Goal: Navigation & Orientation: Find specific page/section

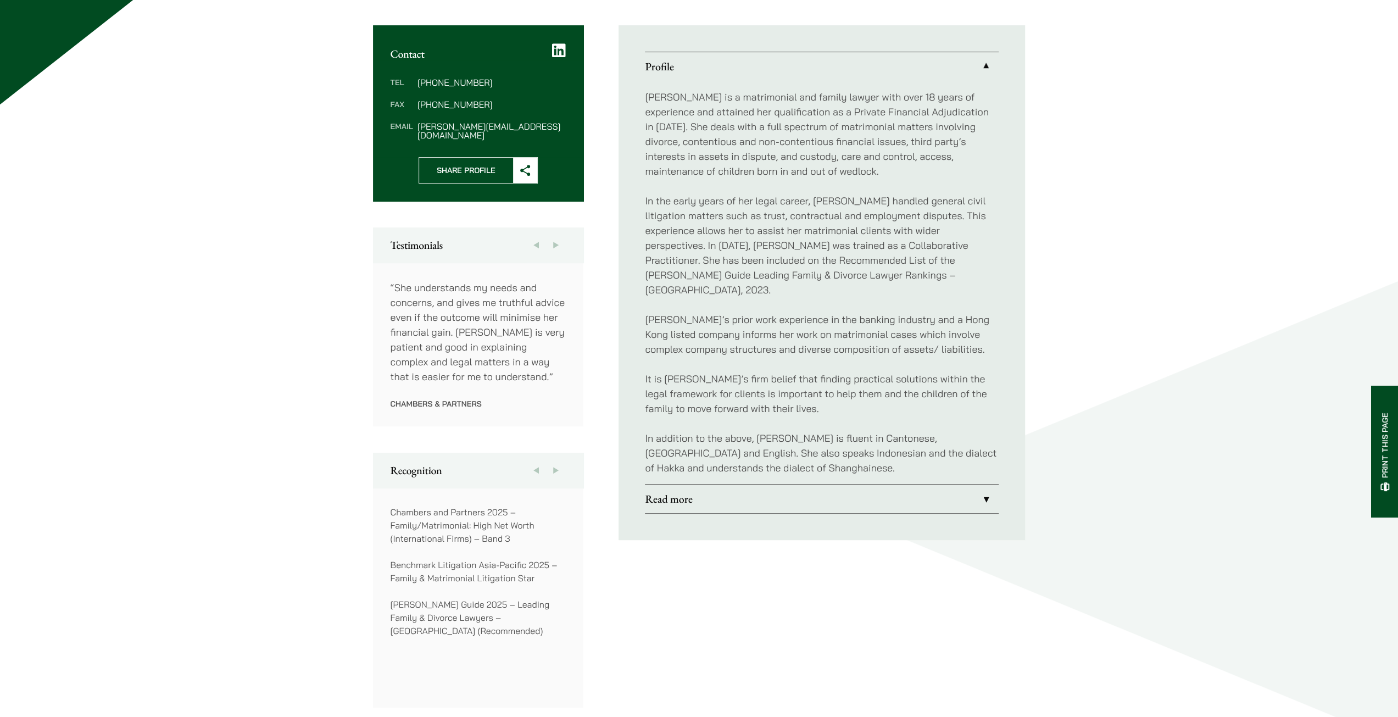
scroll to position [495, 0]
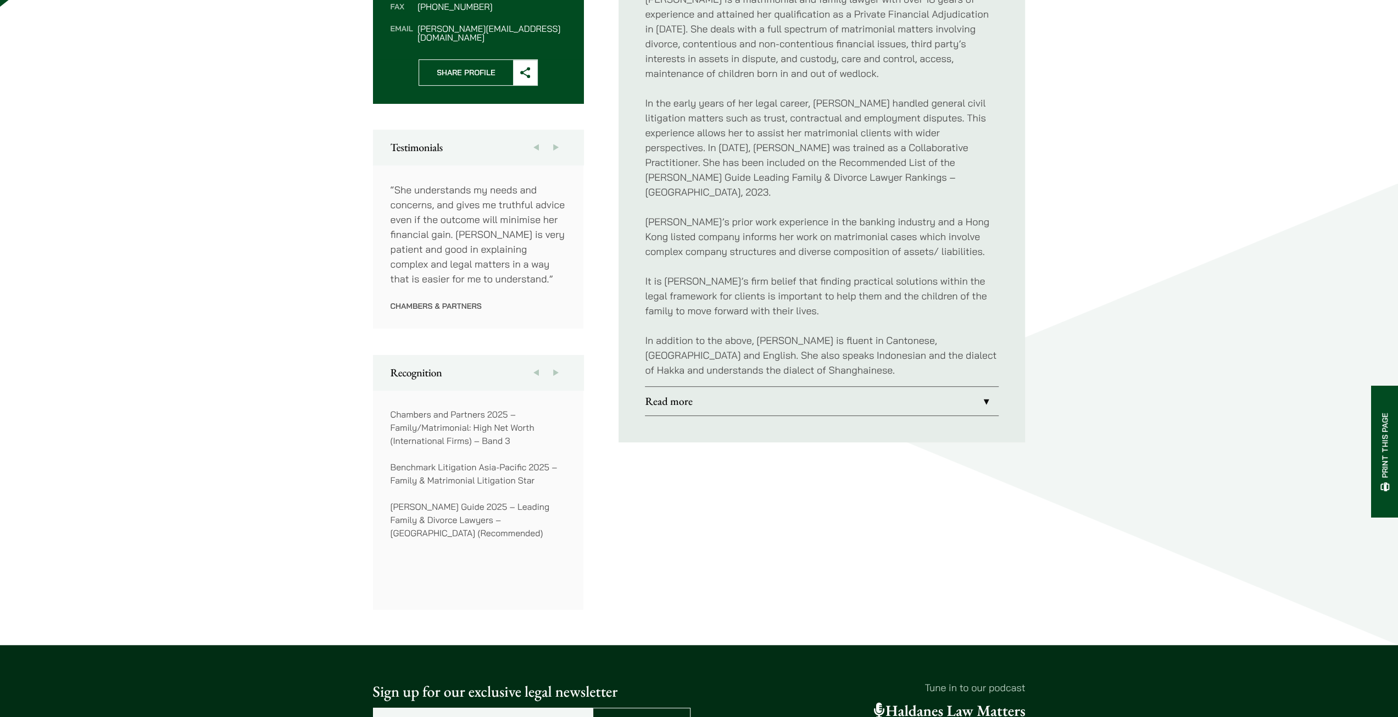
click at [897, 387] on link "Read more" at bounding box center [822, 401] width 354 height 29
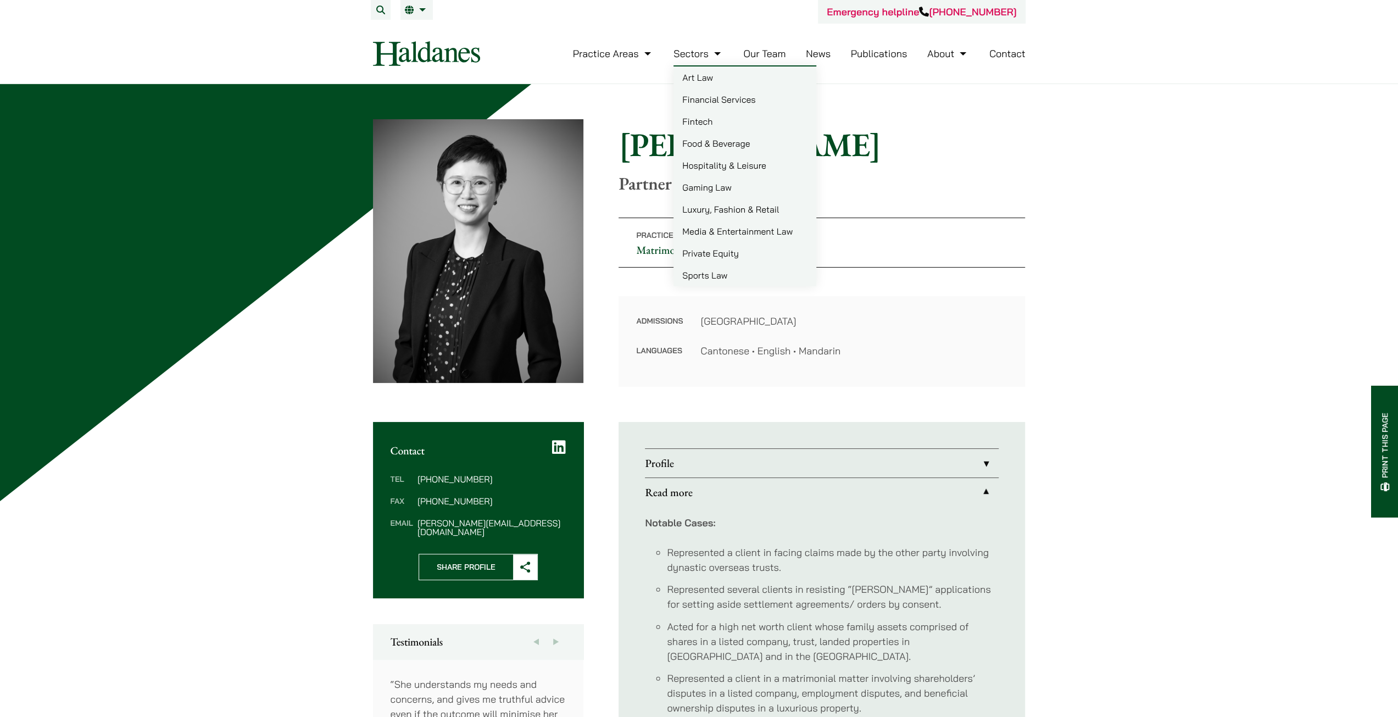
click at [756, 53] on link "Our Team" at bounding box center [764, 53] width 42 height 13
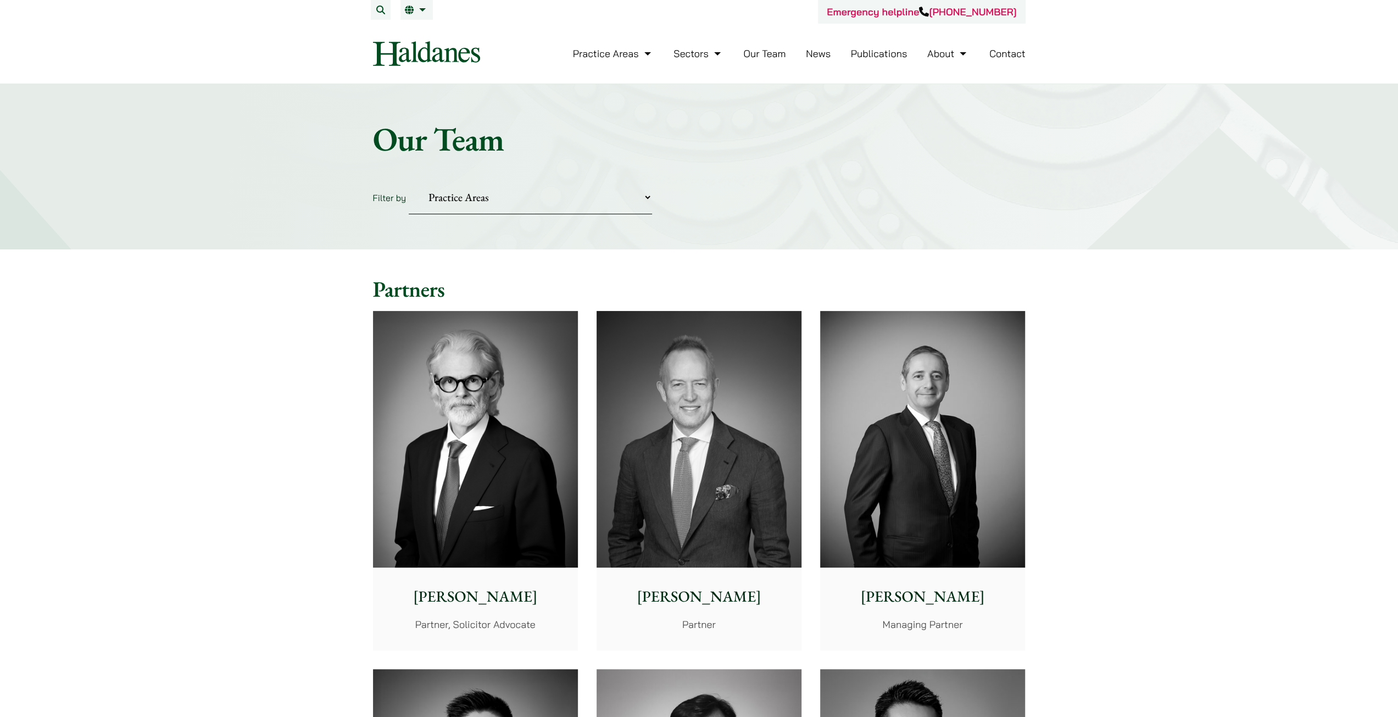
drag, startPoint x: 1060, startPoint y: 282, endPoint x: 418, endPoint y: 449, distance: 664.1
click at [418, 449] on img at bounding box center [475, 439] width 205 height 257
click at [599, 354] on img at bounding box center [699, 439] width 205 height 257
click at [918, 392] on img at bounding box center [922, 439] width 205 height 257
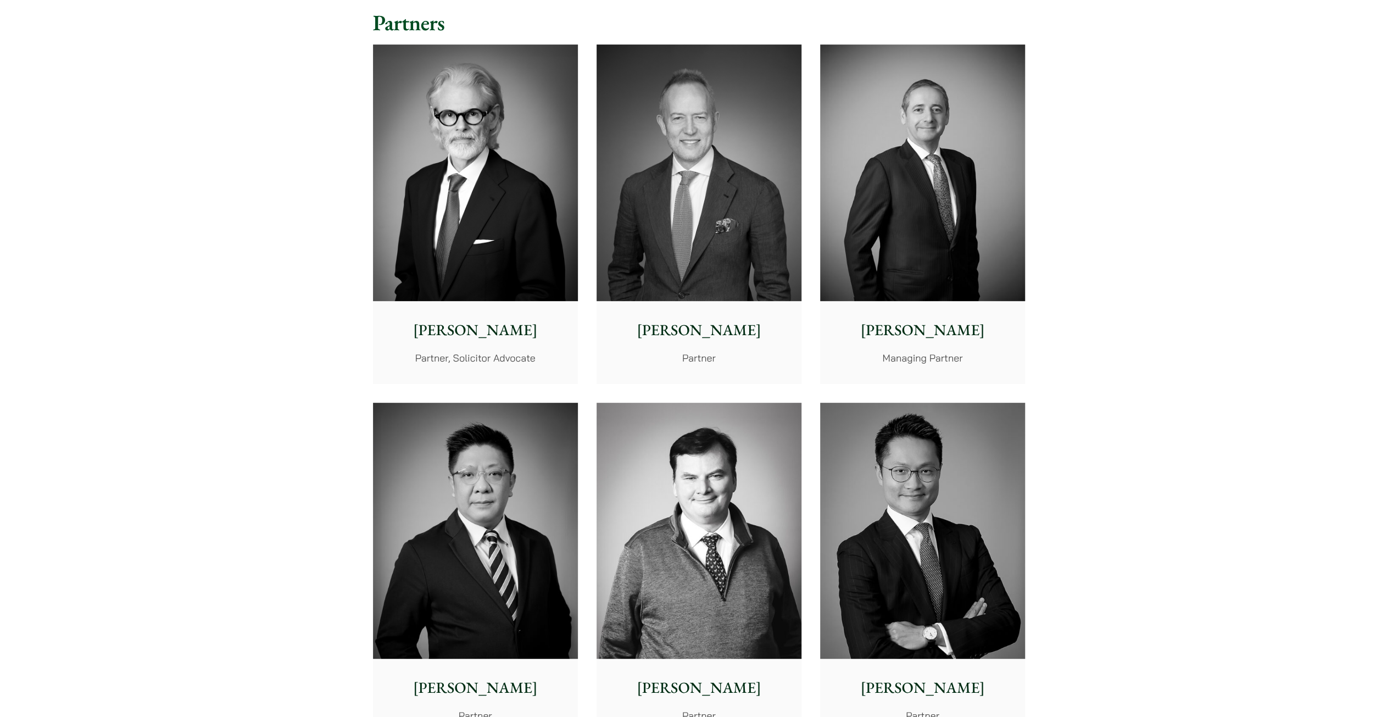
scroll to position [275, 0]
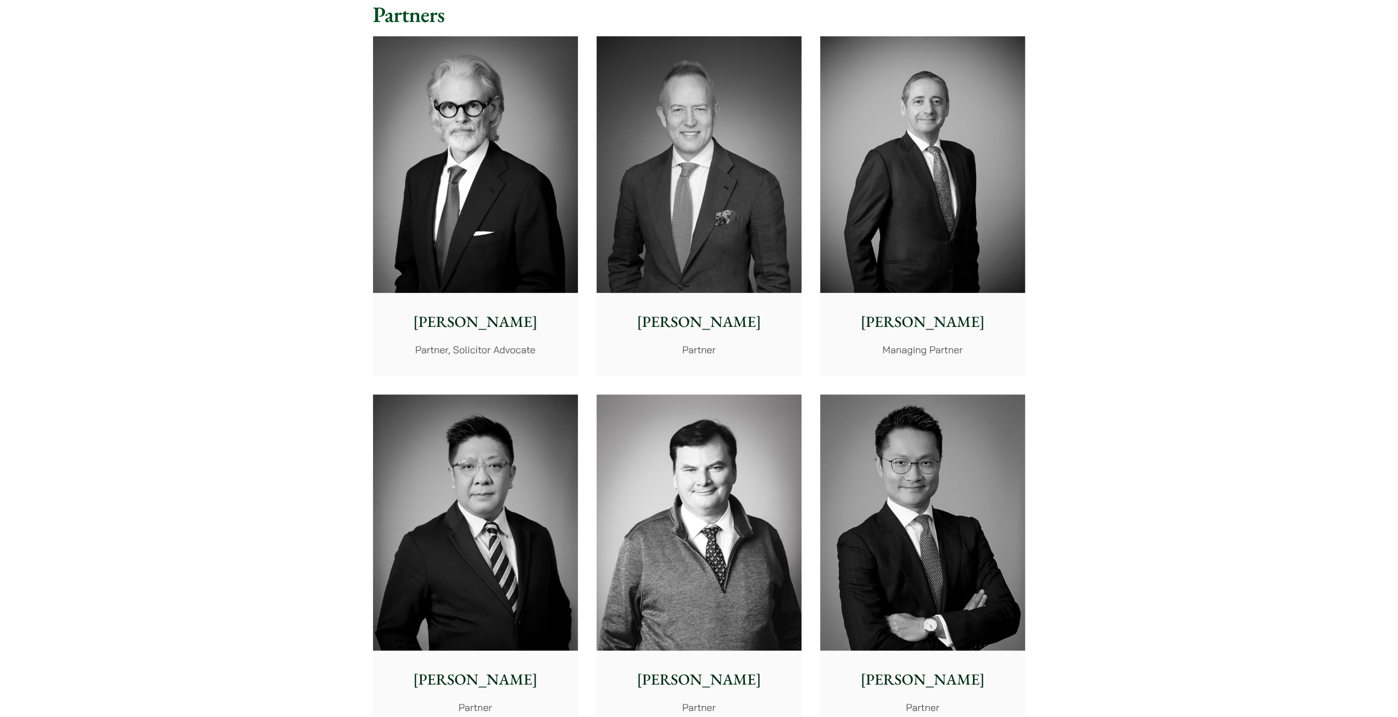
click at [441, 535] on img at bounding box center [475, 523] width 205 height 257
click at [726, 593] on img at bounding box center [699, 523] width 205 height 257
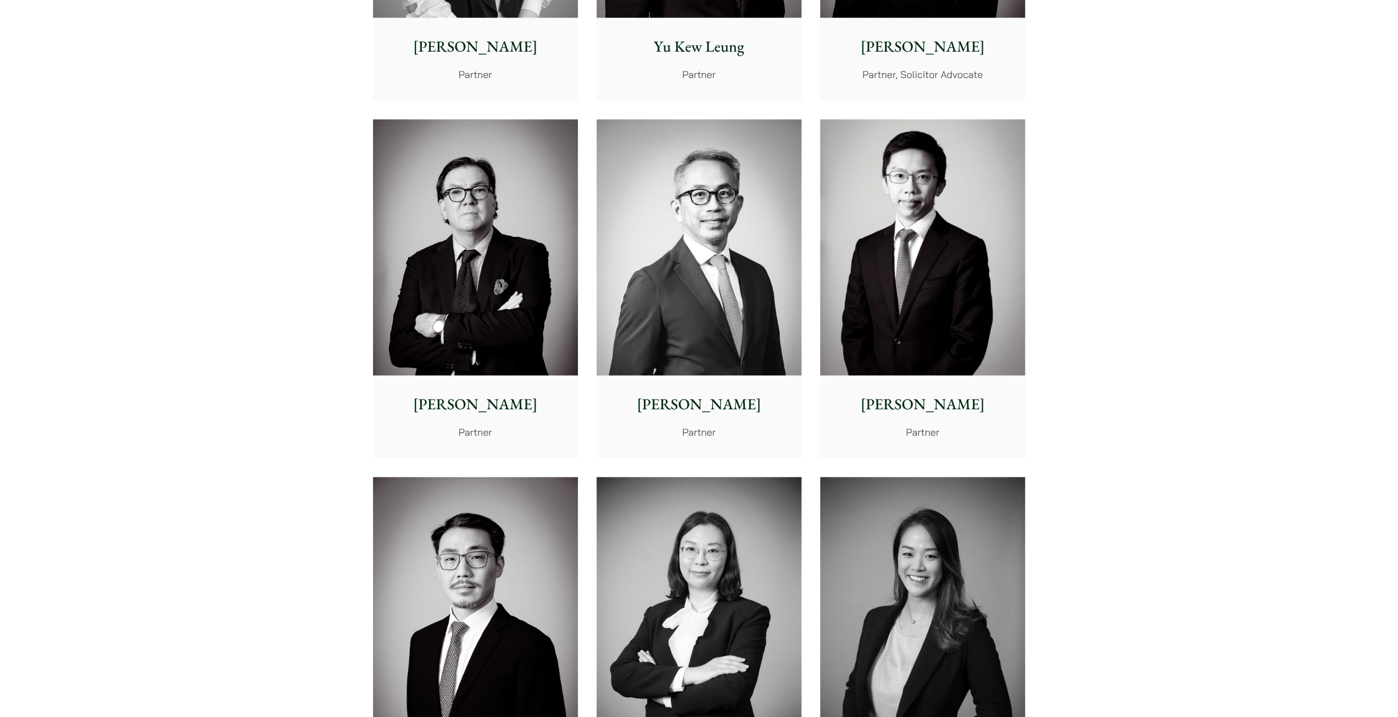
scroll to position [1264, 0]
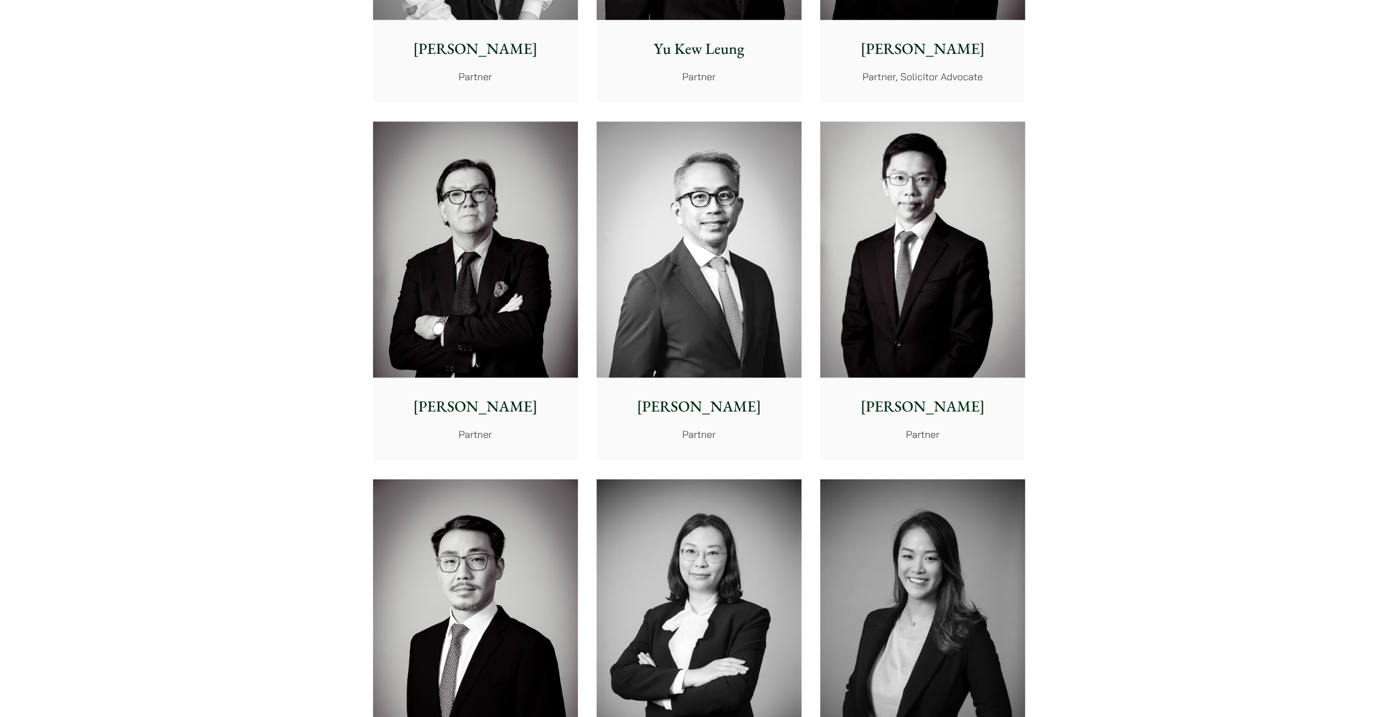
click at [514, 342] on img at bounding box center [475, 249] width 205 height 257
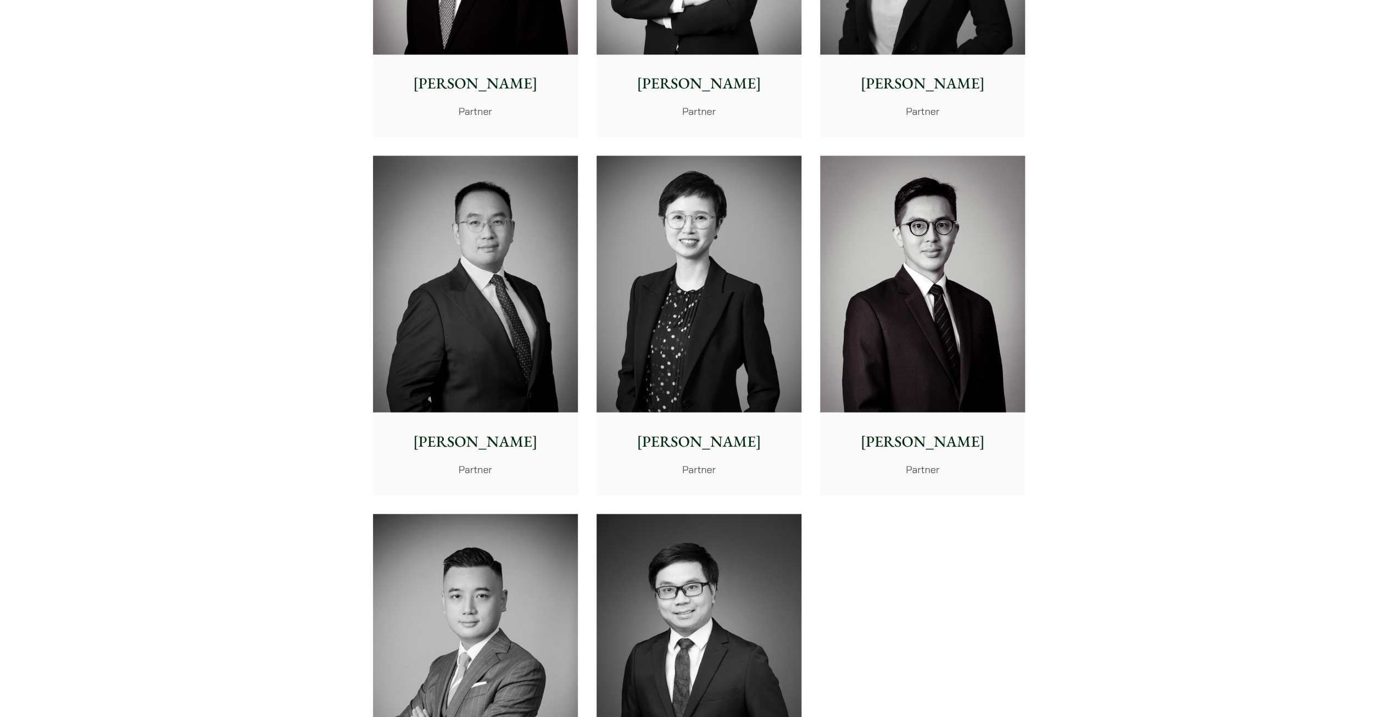
scroll to position [1978, 0]
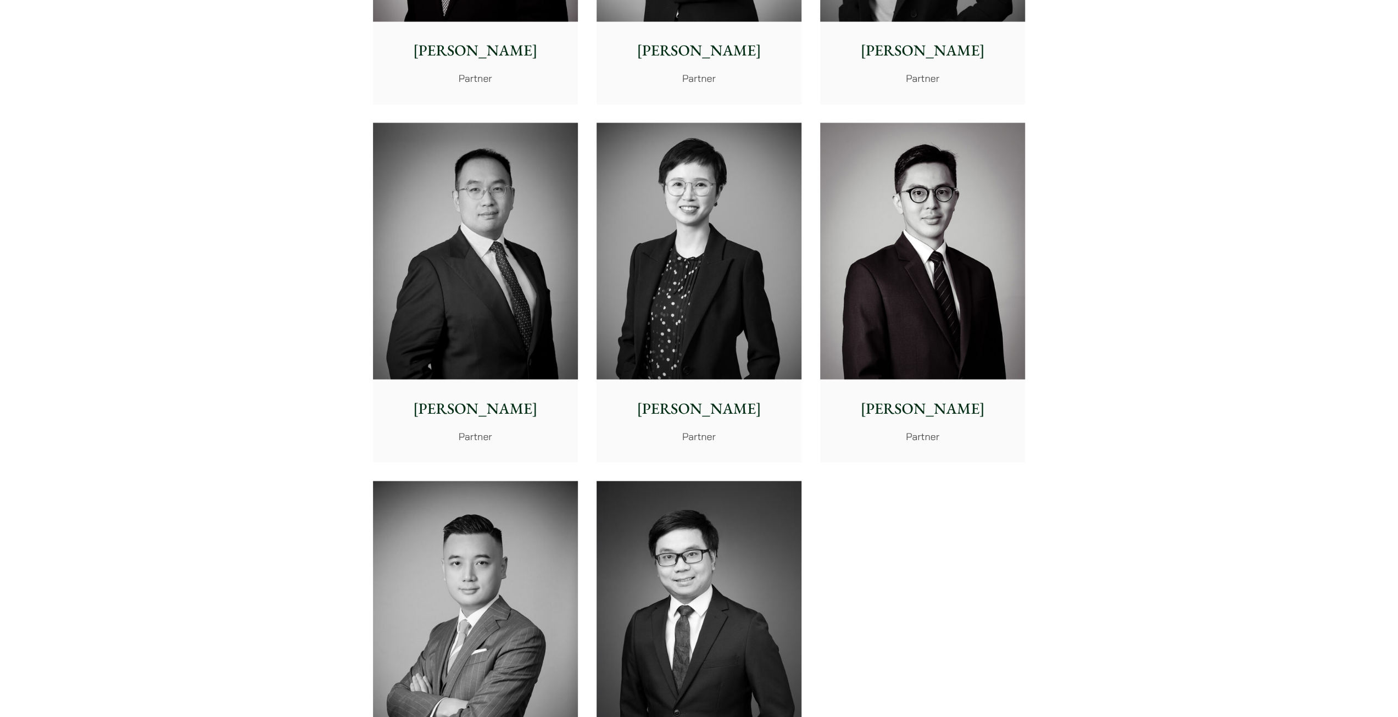
click at [666, 391] on div "Elaine Sum Partner" at bounding box center [699, 420] width 205 height 82
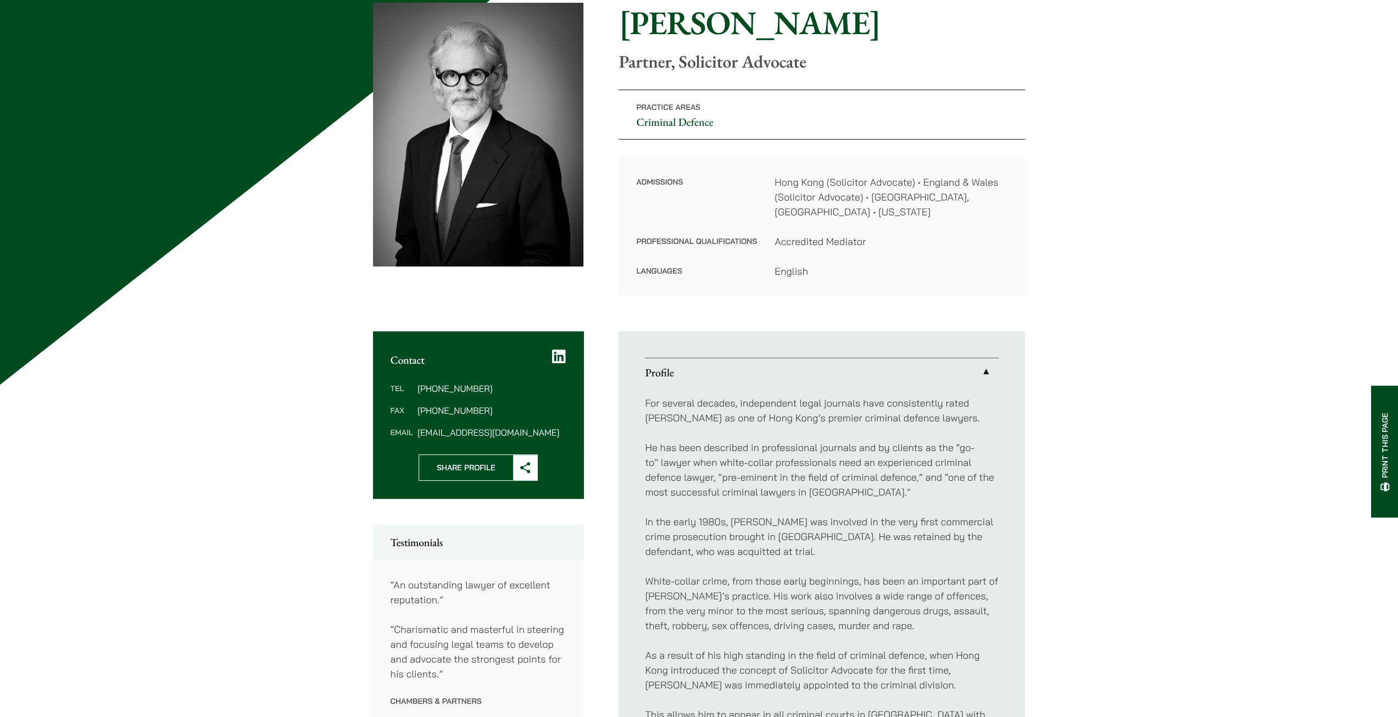
scroll to position [55, 0]
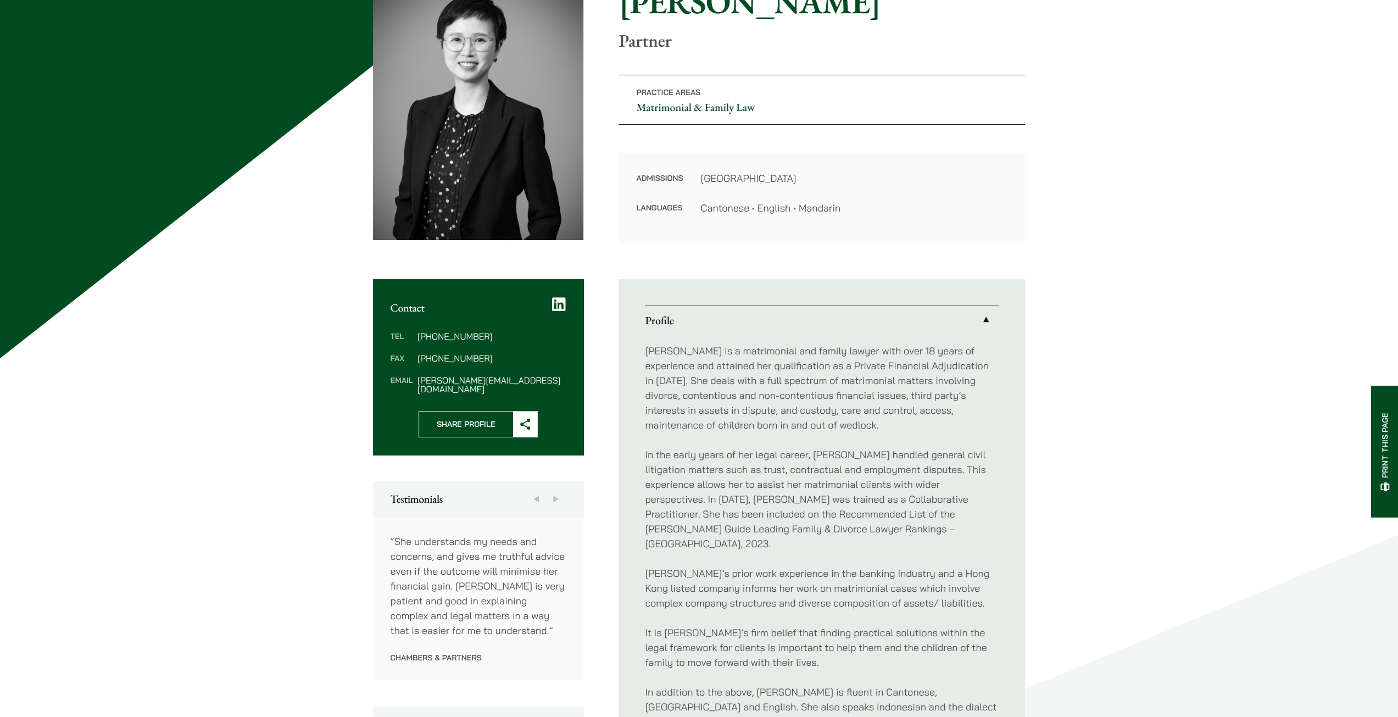
scroll to position [385, 0]
